Goal: Check status: Check status

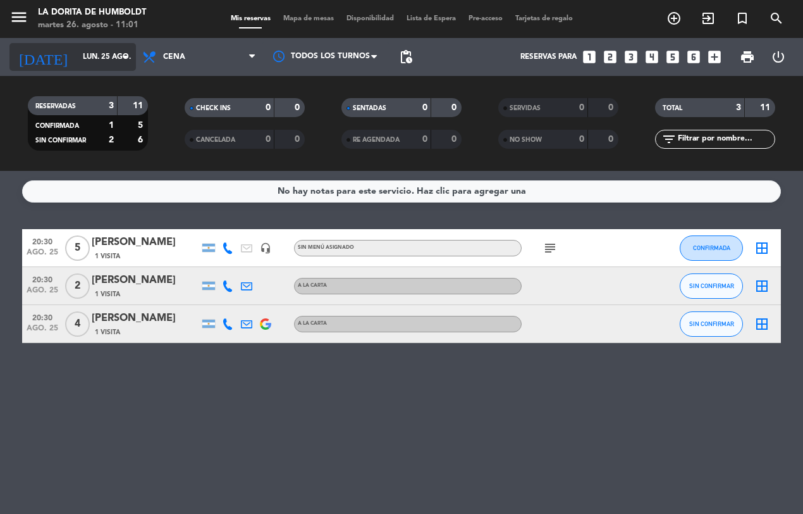
click at [128, 59] on icon "arrow_drop_down" at bounding box center [125, 56] width 15 height 15
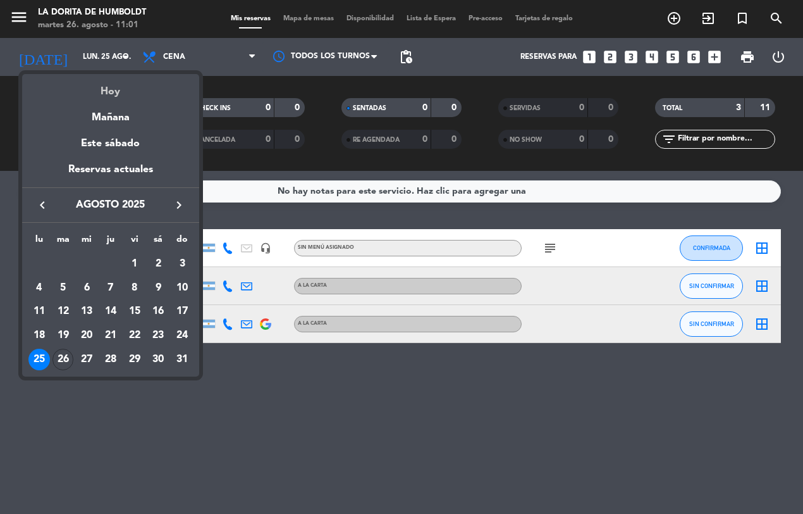
click at [105, 87] on div "Hoy" at bounding box center [110, 87] width 177 height 26
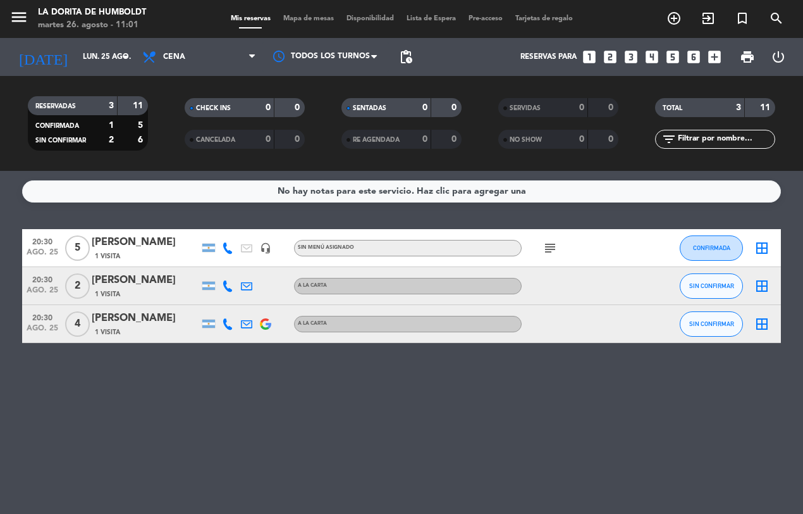
type input "[DATE]"
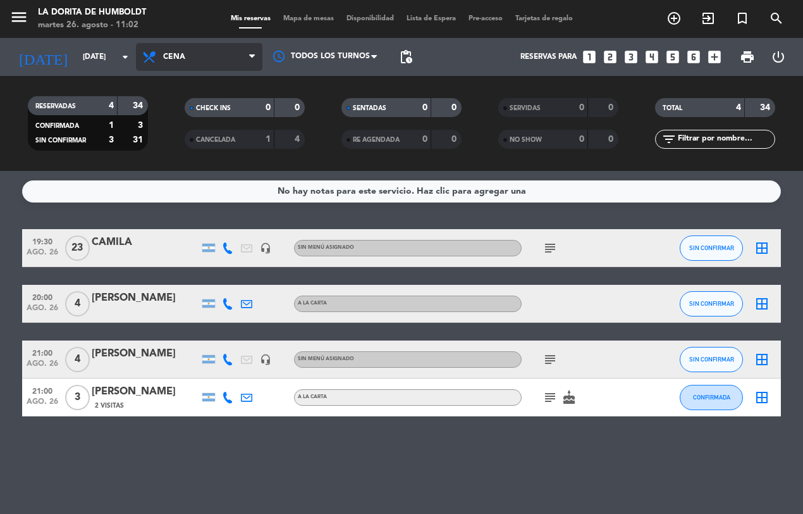
click at [253, 57] on icon at bounding box center [252, 57] width 6 height 10
click at [203, 111] on div "menu La [PERSON_NAME] [DATE] 26. agosto - 11:02 Mis reservas Mapa de mesas Disp…" at bounding box center [401, 85] width 803 height 171
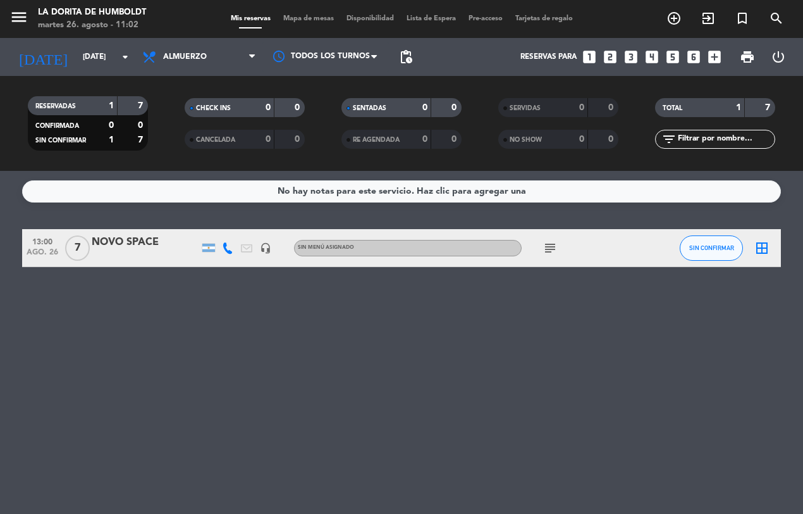
click at [550, 247] on icon "subject" at bounding box center [550, 247] width 15 height 15
click at [225, 245] on icon at bounding box center [227, 247] width 11 height 11
click at [216, 225] on span "Copiar" at bounding box center [218, 226] width 27 height 13
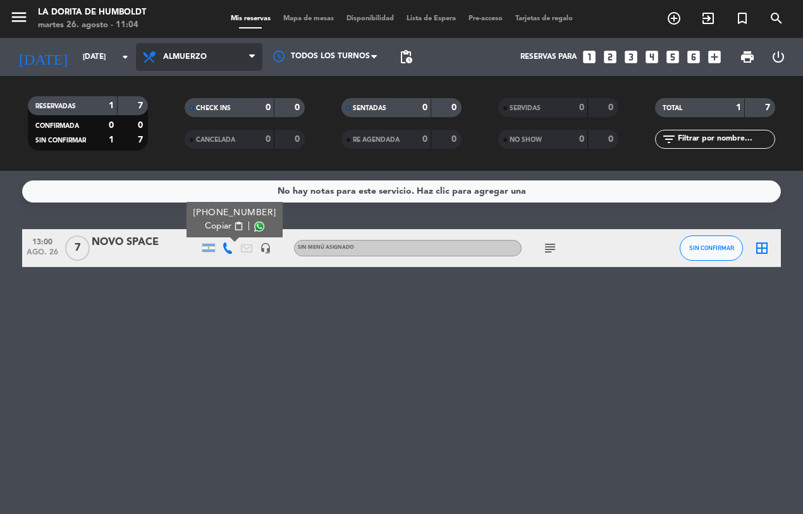
click at [249, 55] on icon at bounding box center [252, 57] width 6 height 10
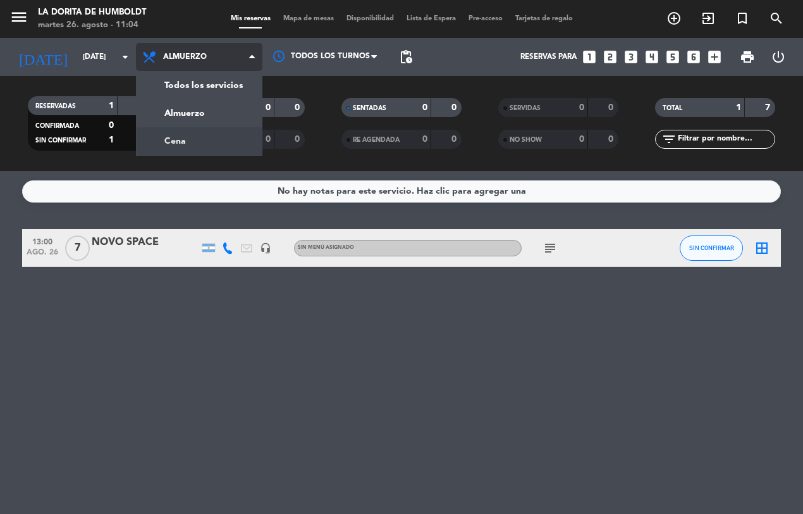
click at [197, 134] on div "menu La [PERSON_NAME] [DATE] 26. agosto - 11:04 Mis reservas Mapa de mesas Disp…" at bounding box center [401, 85] width 803 height 171
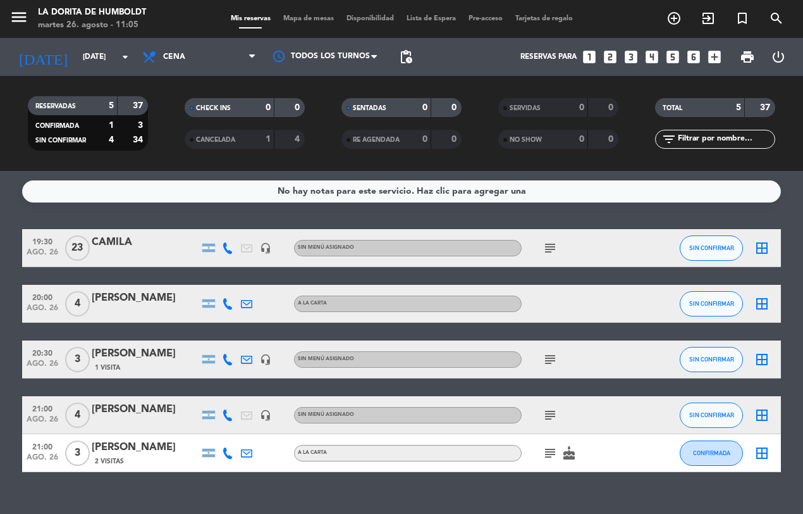
click at [546, 357] on icon "subject" at bounding box center [550, 359] width 15 height 15
click at [548, 413] on icon "subject" at bounding box center [550, 414] width 15 height 15
click at [548, 454] on icon "subject" at bounding box center [550, 452] width 15 height 15
